Goal: Information Seeking & Learning: Learn about a topic

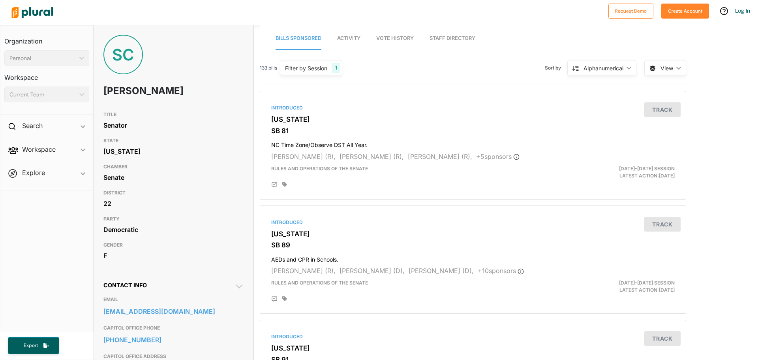
click at [347, 39] on span "Activity" at bounding box center [348, 38] width 23 height 6
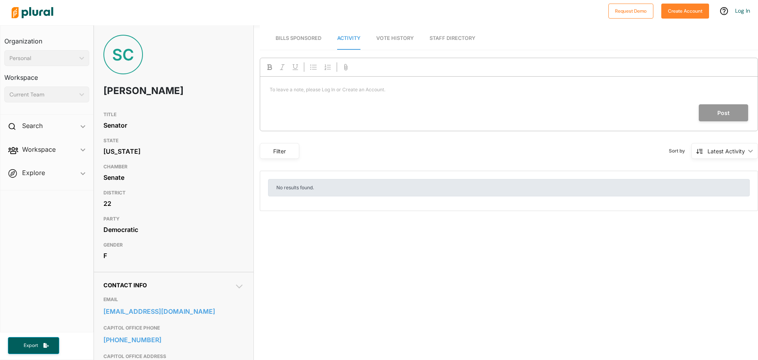
click at [397, 39] on span "Vote History" at bounding box center [395, 38] width 38 height 6
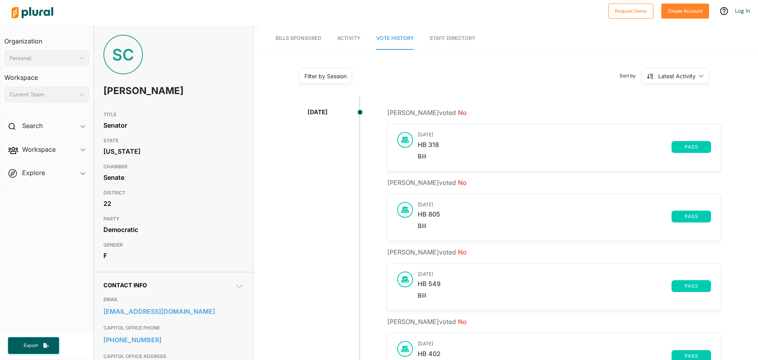
click at [458, 39] on link "Staff Directory" at bounding box center [453, 38] width 46 height 23
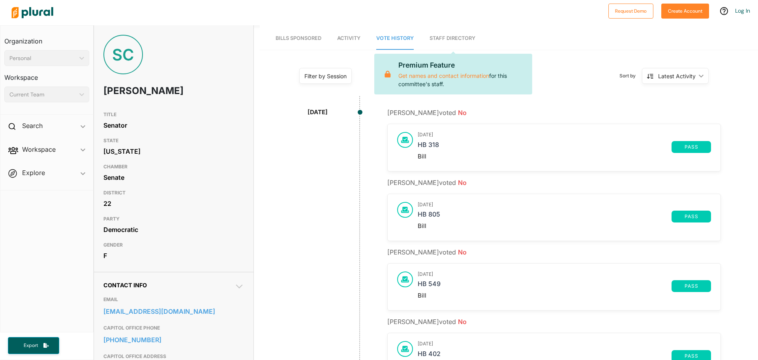
click at [307, 36] on span "Bills Sponsored" at bounding box center [299, 38] width 46 height 6
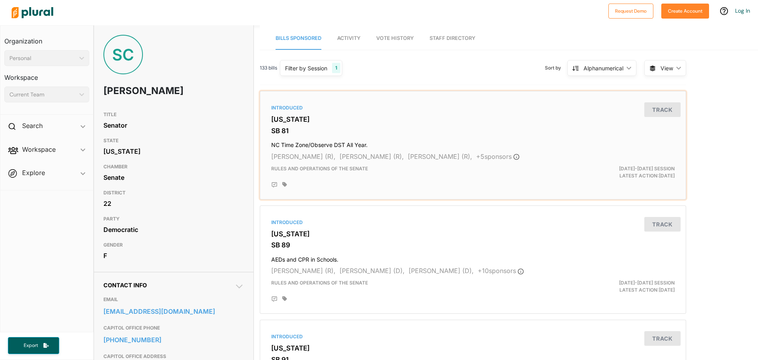
click at [299, 115] on h3 "[US_STATE]" at bounding box center [473, 119] width 404 height 8
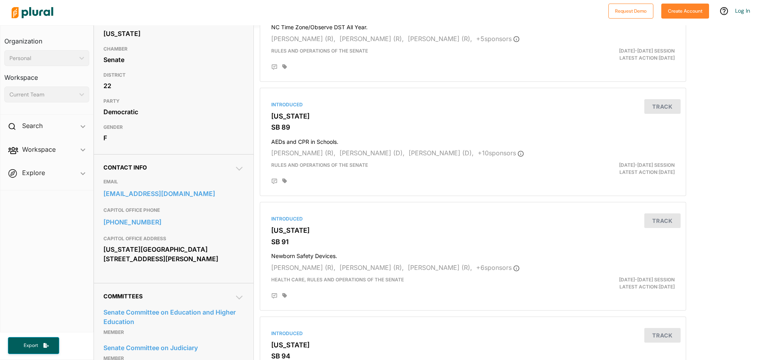
scroll to position [118, 0]
click at [314, 140] on h4 "AEDs and CPR in Schools." at bounding box center [473, 139] width 404 height 11
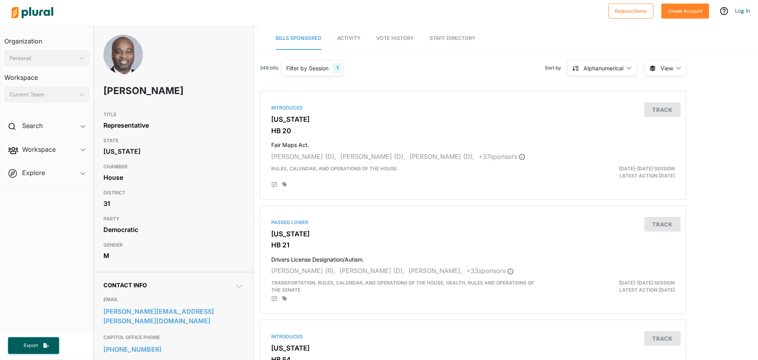
click at [353, 38] on span "Activity" at bounding box center [348, 38] width 23 height 6
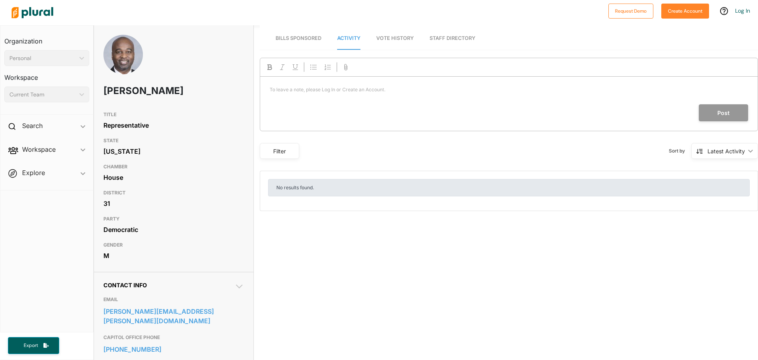
click at [301, 36] on span "Bills Sponsored" at bounding box center [299, 38] width 46 height 6
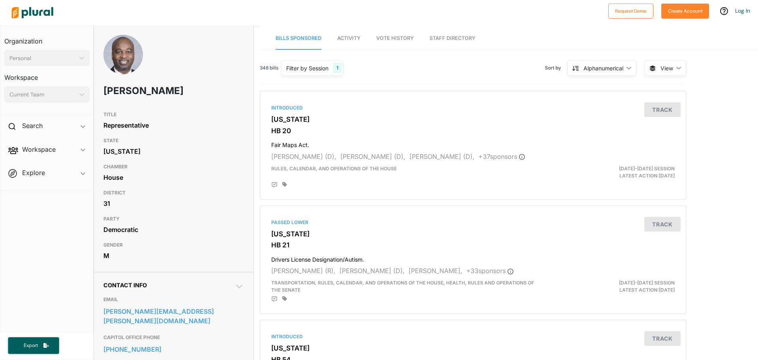
click at [354, 42] on link "Activity" at bounding box center [348, 38] width 23 height 23
